Goal: Information Seeking & Learning: Learn about a topic

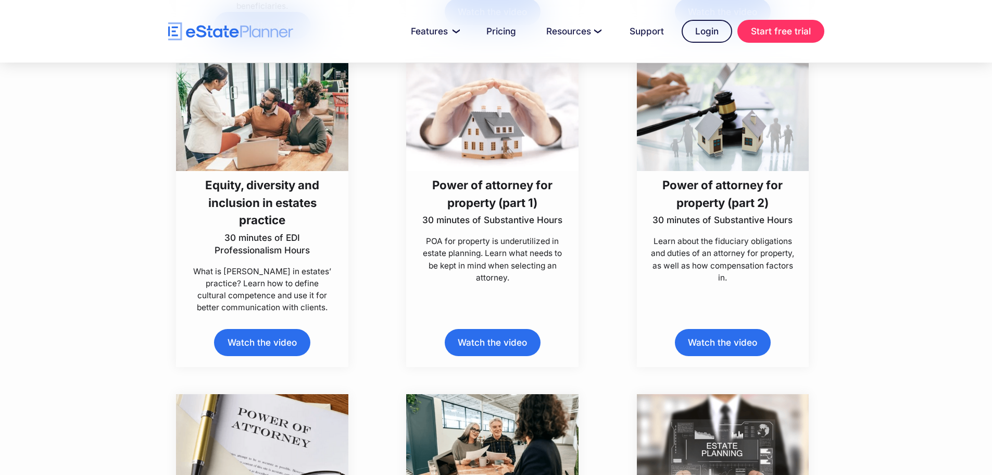
scroll to position [3260, 0]
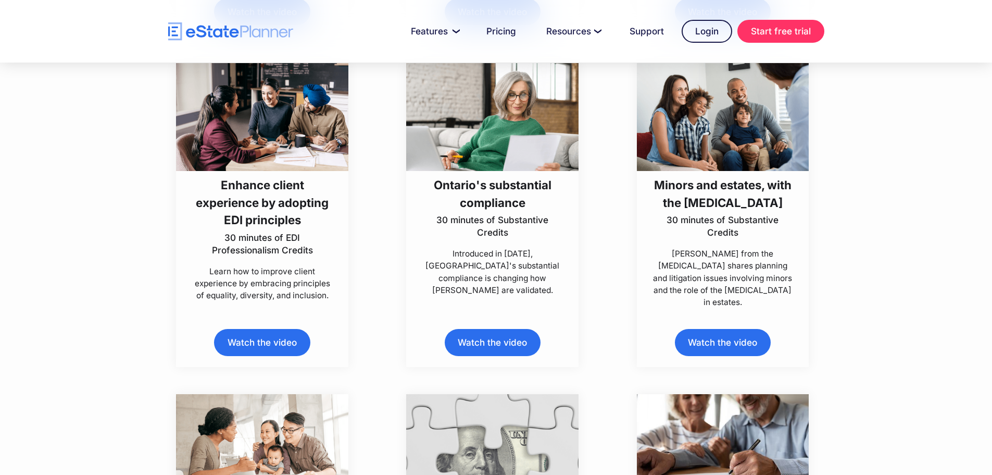
click at [248, 347] on link "Watch the video" at bounding box center [262, 342] width 96 height 27
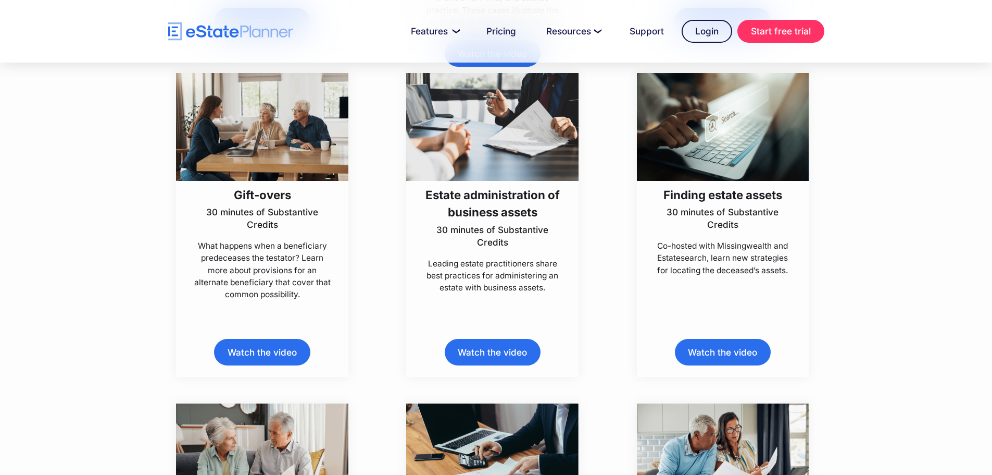
scroll to position [0, 0]
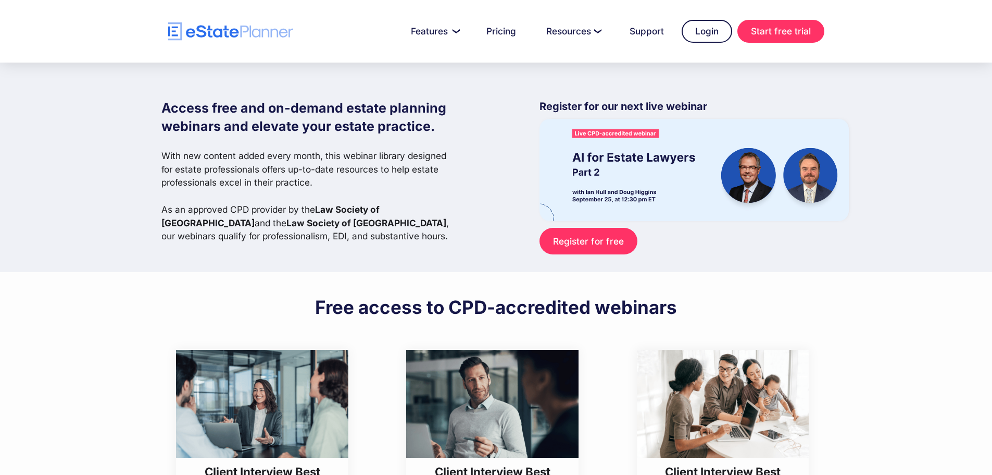
drag, startPoint x: 515, startPoint y: 244, endPoint x: 495, endPoint y: 58, distance: 187.5
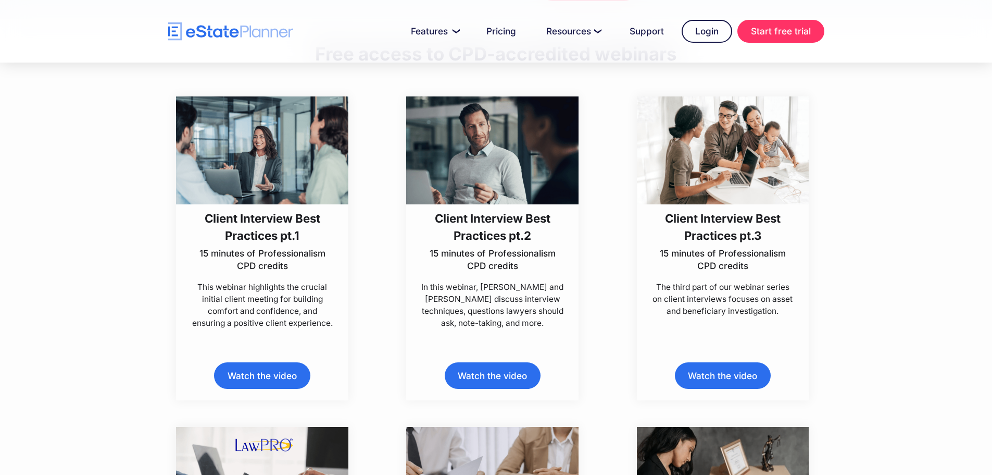
scroll to position [260, 0]
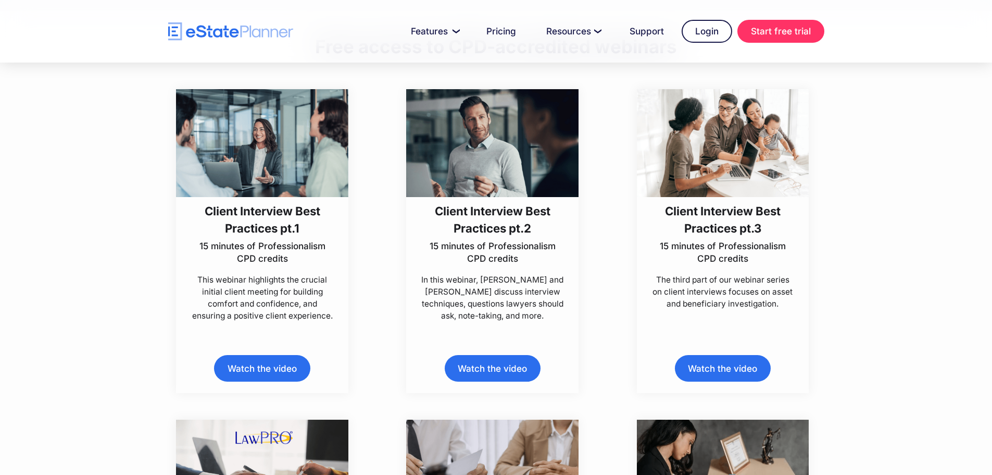
click at [270, 160] on img at bounding box center [262, 143] width 172 height 108
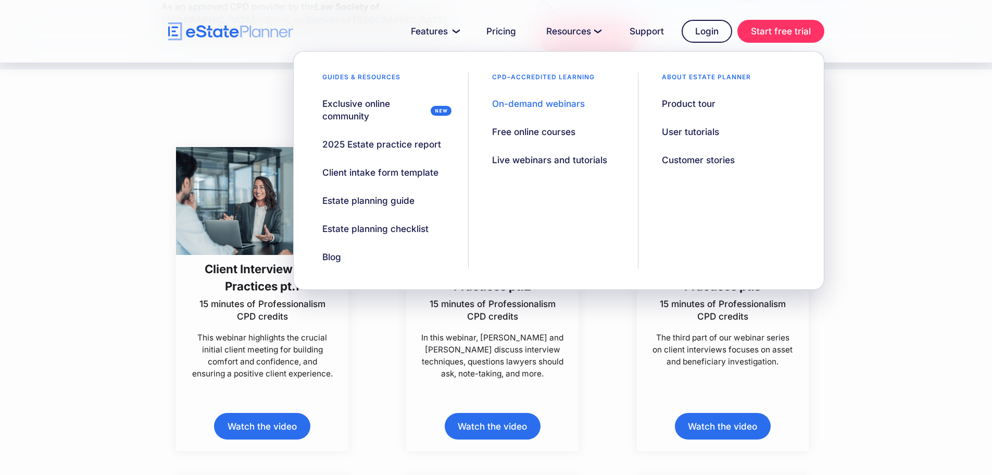
scroll to position [104, 0]
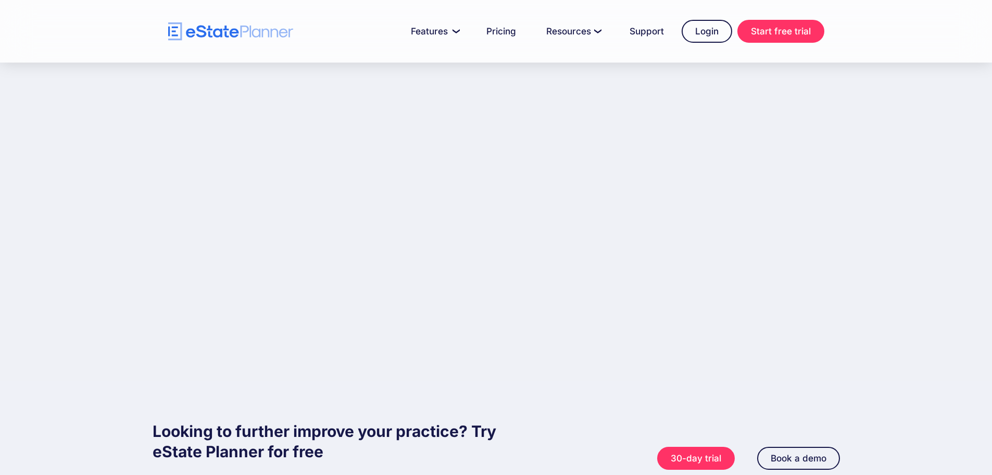
scroll to position [260, 0]
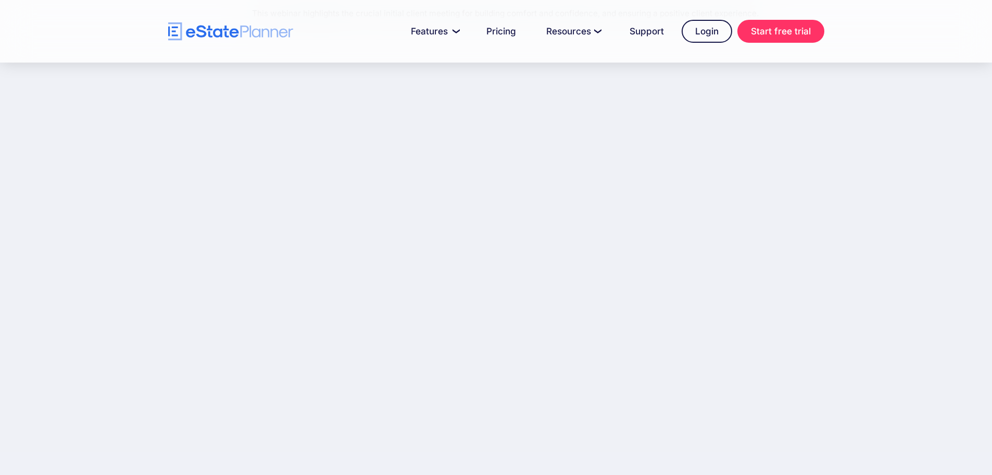
scroll to position [52, 0]
